Goal: Information Seeking & Learning: Learn about a topic

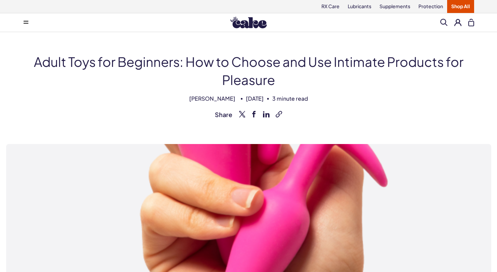
click at [251, 27] on img at bounding box center [248, 23] width 37 height 12
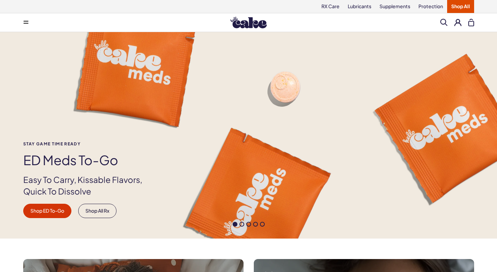
click at [26, 24] on button at bounding box center [26, 23] width 14 height 14
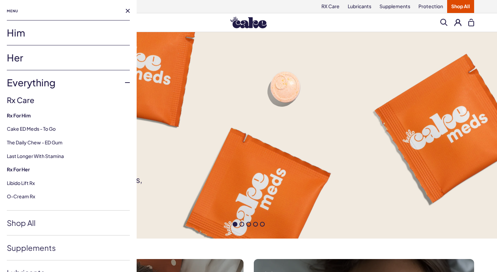
click at [36, 54] on link "Her" at bounding box center [68, 57] width 123 height 25
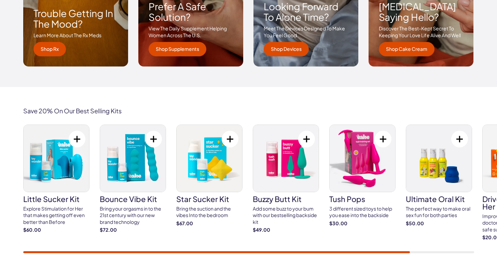
scroll to position [1154, 0]
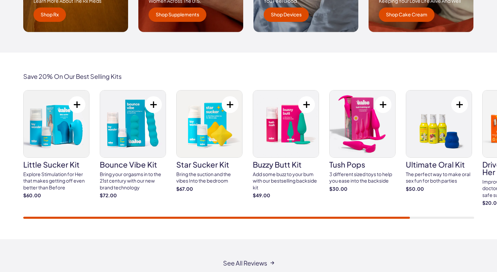
drag, startPoint x: 387, startPoint y: 216, endPoint x: 349, endPoint y: 203, distance: 39.8
click at [395, 219] on div "Save 20% On Our Best Selling Kits little sucker kit Explore Stimulation for Her…" at bounding box center [248, 146] width 497 height 187
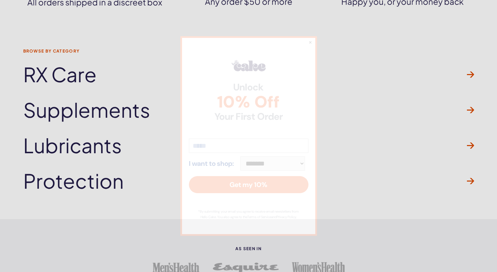
scroll to position [1975, 0]
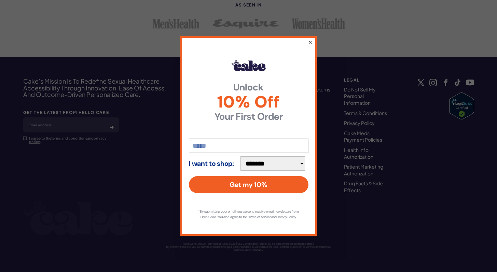
click at [311, 39] on button "×" at bounding box center [310, 42] width 4 height 8
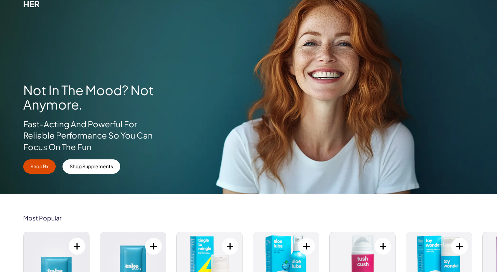
scroll to position [0, 0]
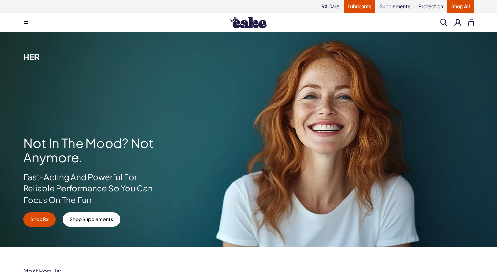
click at [365, 5] on link "Lubricants" at bounding box center [360, 6] width 32 height 13
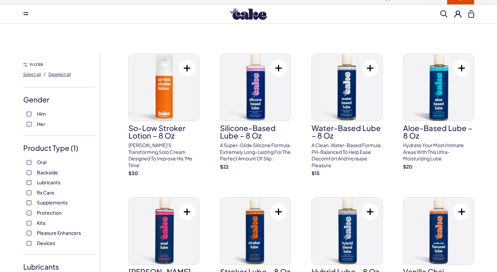
scroll to position [19, 0]
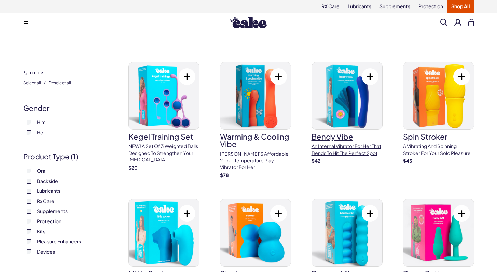
click at [345, 107] on img at bounding box center [347, 96] width 70 height 67
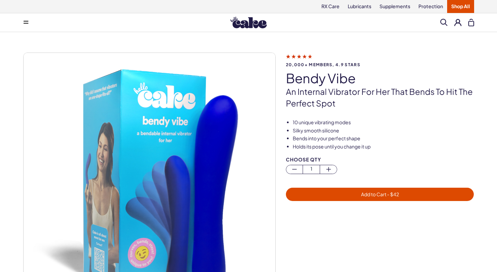
click at [300, 57] on icon at bounding box center [299, 56] width 26 height 7
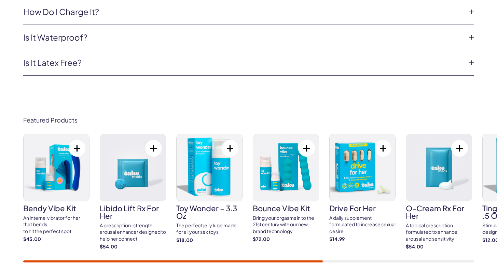
scroll to position [1329, 0]
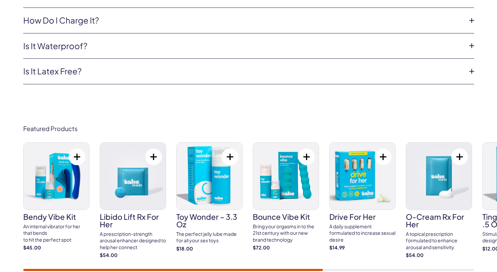
click at [72, 62] on li "Is it latex free? Yes, all of our toys are latex free." at bounding box center [248, 72] width 451 height 26
click at [72, 56] on li "Is it waterproof? Bendy Vibe is waterproof, but not designed for extended use i…" at bounding box center [248, 46] width 451 height 26
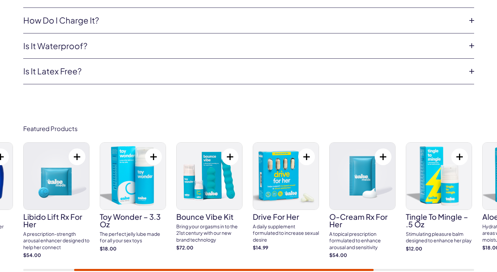
click at [74, 53] on li "Is it waterproof? Bendy Vibe is waterproof, but not designed for extended use i…" at bounding box center [248, 46] width 451 height 26
click at [75, 47] on link "Is it waterproof?" at bounding box center [243, 46] width 440 height 12
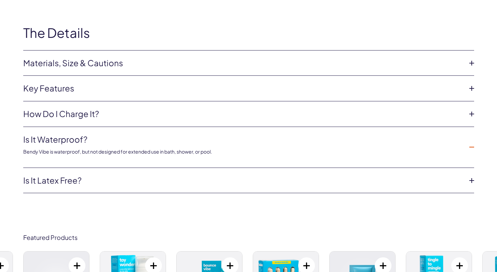
scroll to position [1181, 0]
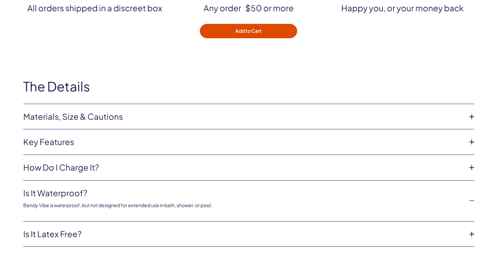
click at [101, 124] on li "Materials, Size & Cautions Size: Height: 6.77 in, diameter: 1.29 in, insertable…" at bounding box center [248, 117] width 451 height 26
click at [97, 115] on link "Materials, Size & Cautions" at bounding box center [243, 117] width 440 height 12
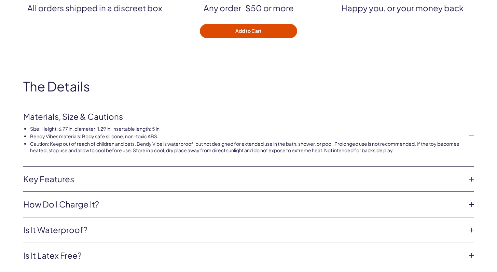
click at [61, 175] on link "Key features" at bounding box center [243, 180] width 440 height 12
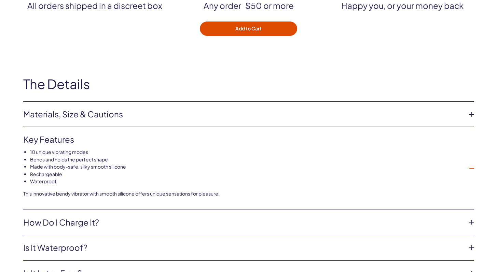
scroll to position [1184, 0]
click at [66, 117] on link "Materials, Size & Cautions" at bounding box center [243, 114] width 440 height 12
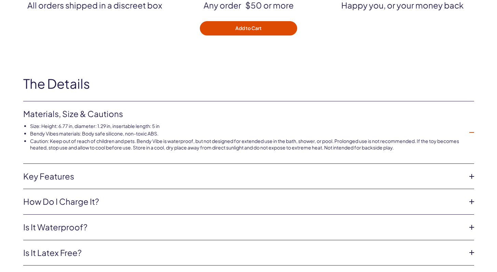
click at [72, 182] on li "Key features 10 unique vibrating modes Bends and holds the perfect shape Made w…" at bounding box center [248, 177] width 451 height 26
click at [66, 173] on link "Key features" at bounding box center [243, 177] width 440 height 12
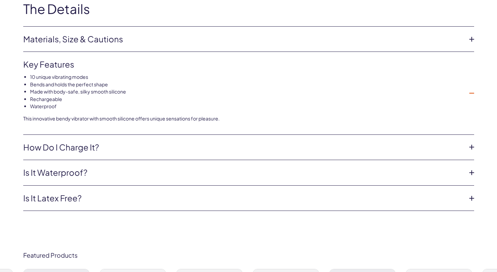
scroll to position [1313, 0]
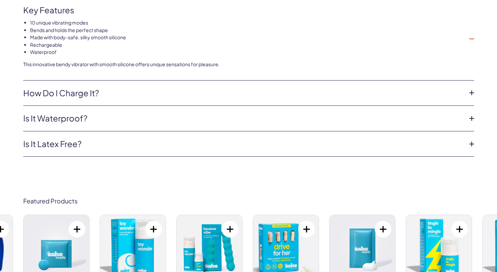
click at [67, 94] on link "How do I charge it?" at bounding box center [243, 94] width 440 height 12
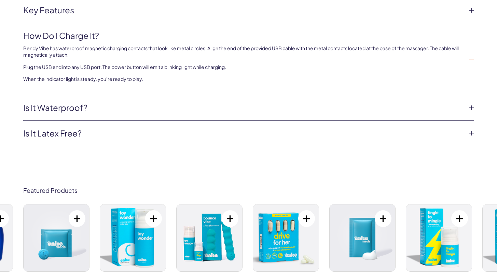
click at [69, 110] on link "Is it waterproof?" at bounding box center [243, 108] width 440 height 12
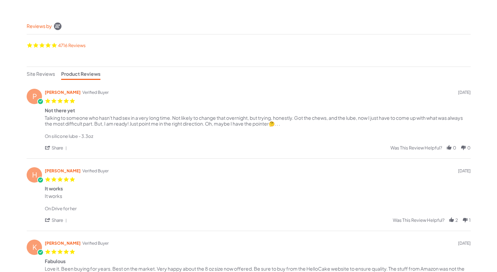
scroll to position [91, 0]
